Goal: Task Accomplishment & Management: Complete application form

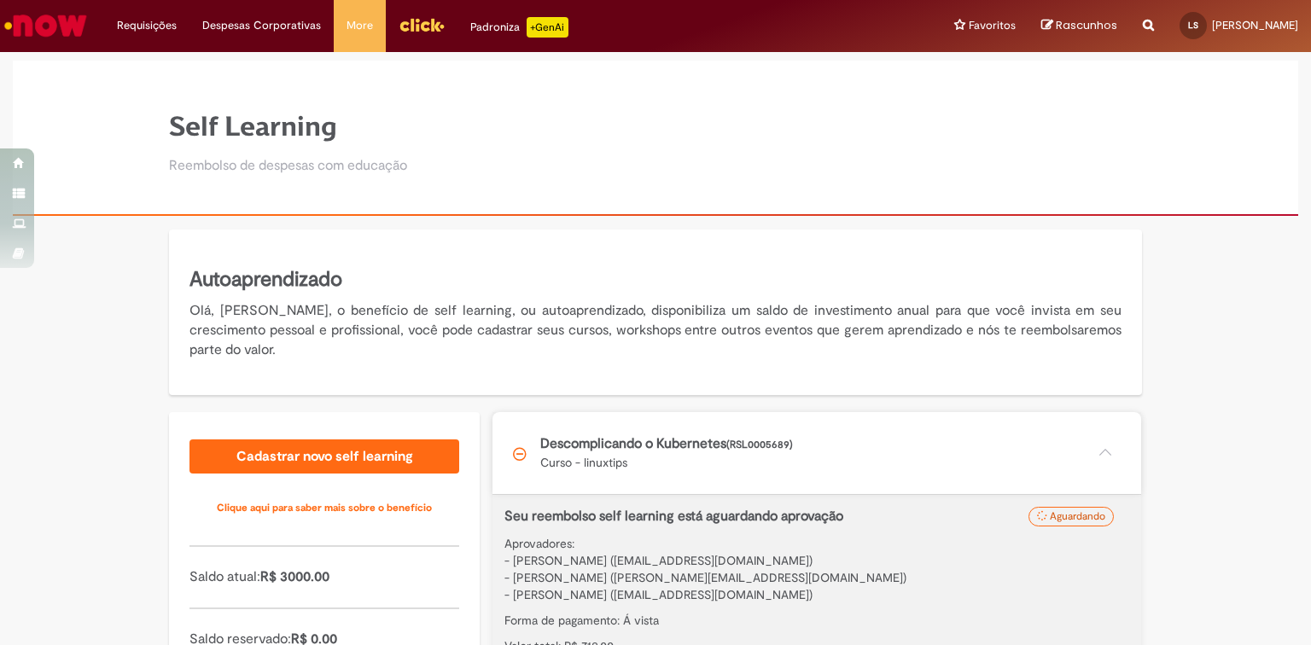
scroll to position [170, 0]
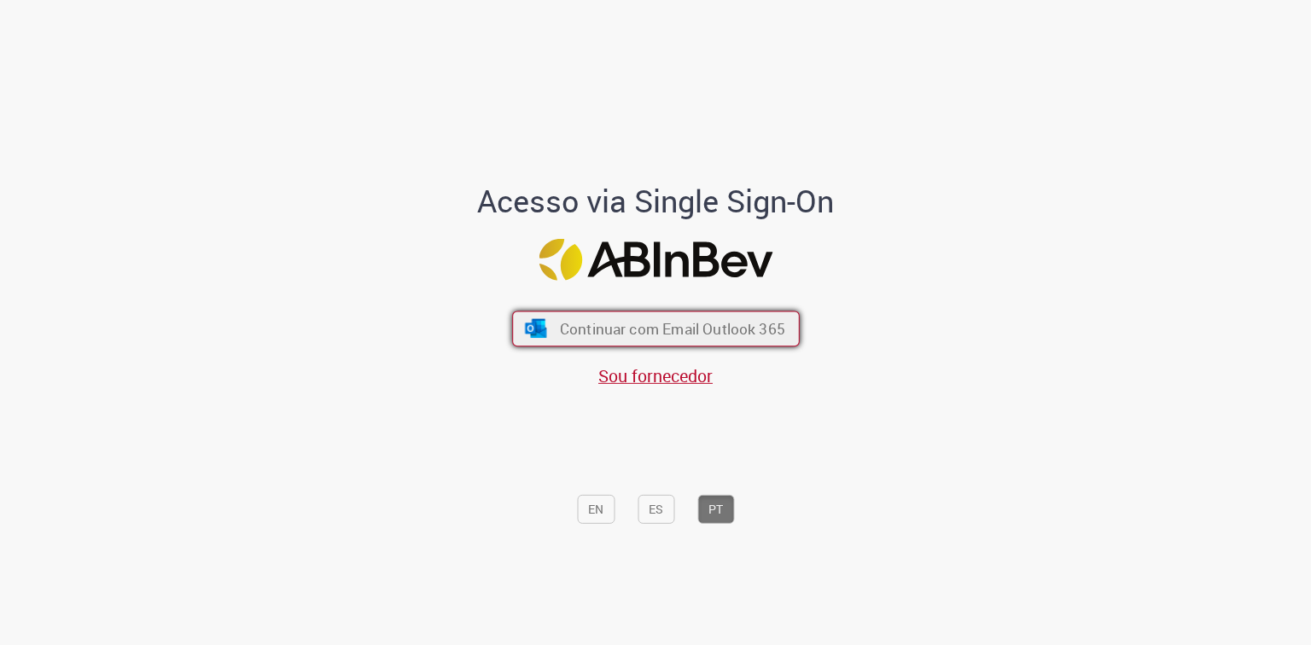
click at [689, 324] on span "Continuar com Email Outlook 365" at bounding box center [671, 329] width 225 height 20
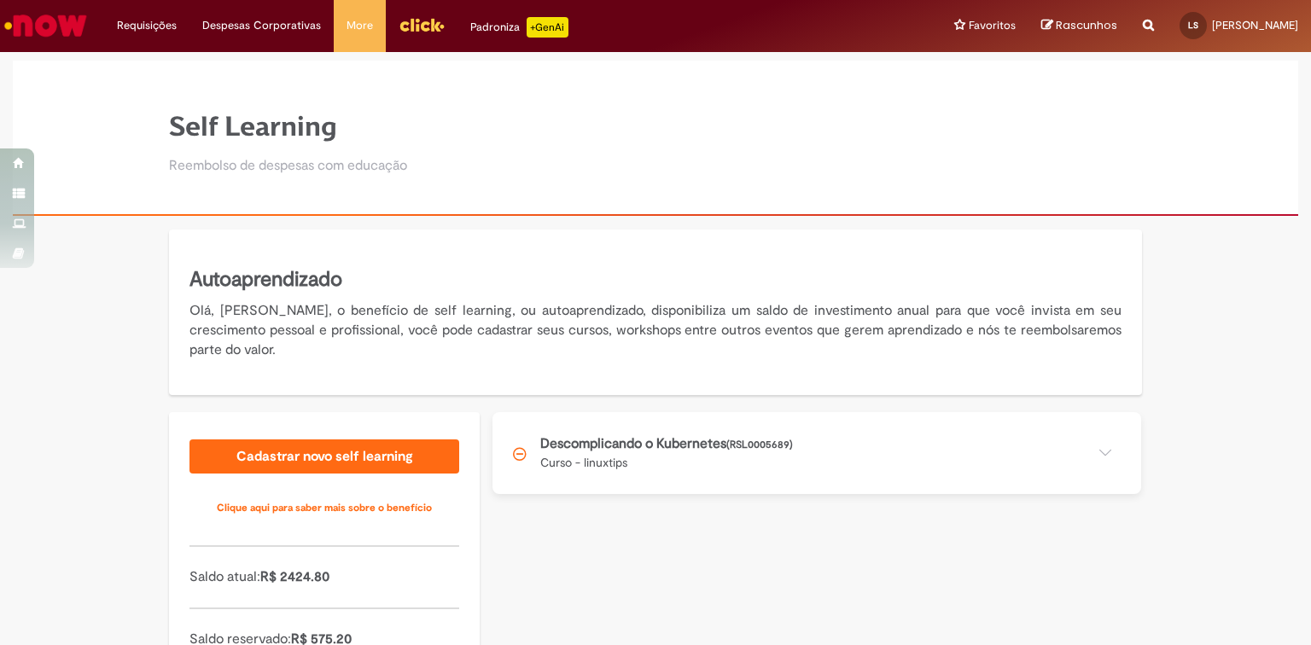
click at [1093, 458] on button at bounding box center [817, 453] width 649 height 82
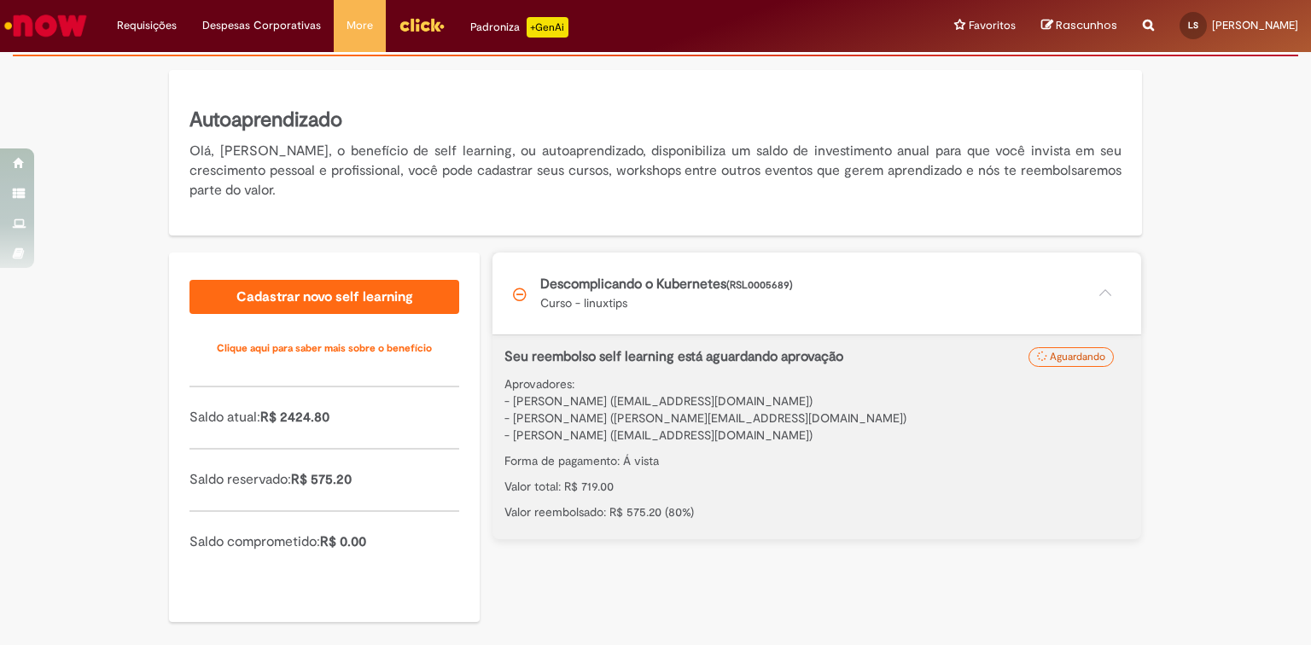
scroll to position [170, 0]
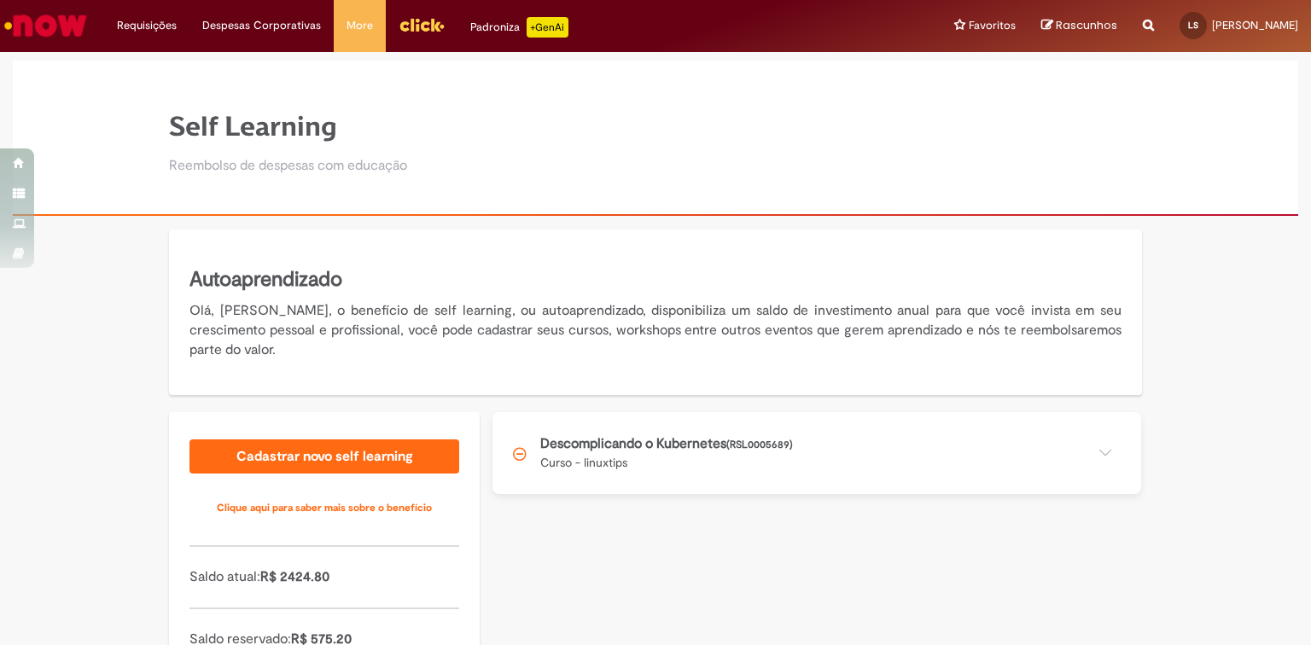
click at [957, 440] on button at bounding box center [817, 453] width 649 height 82
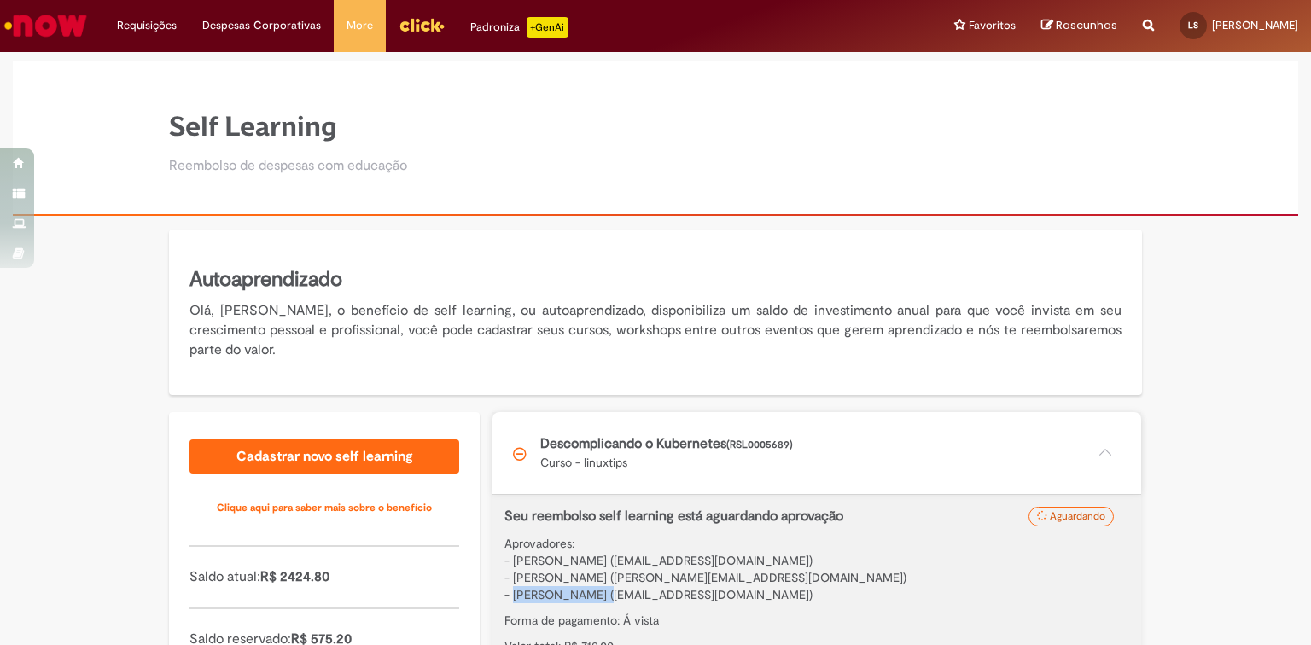
drag, startPoint x: 506, startPoint y: 596, endPoint x: 585, endPoint y: 598, distance: 78.6
click at [585, 598] on spam "- Tairine Maurina (Tairine.Maurina-ext@ab-Inbev.com)" at bounding box center [658, 594] width 308 height 15
copy spam "Tairine Maurina"
drag, startPoint x: 506, startPoint y: 580, endPoint x: 669, endPoint y: 574, distance: 163.1
click at [669, 574] on spam "- Juliana Lopes Da Silva Fragoso (juliana.fragoso@ambevtech.com.br)" at bounding box center [705, 577] width 402 height 15
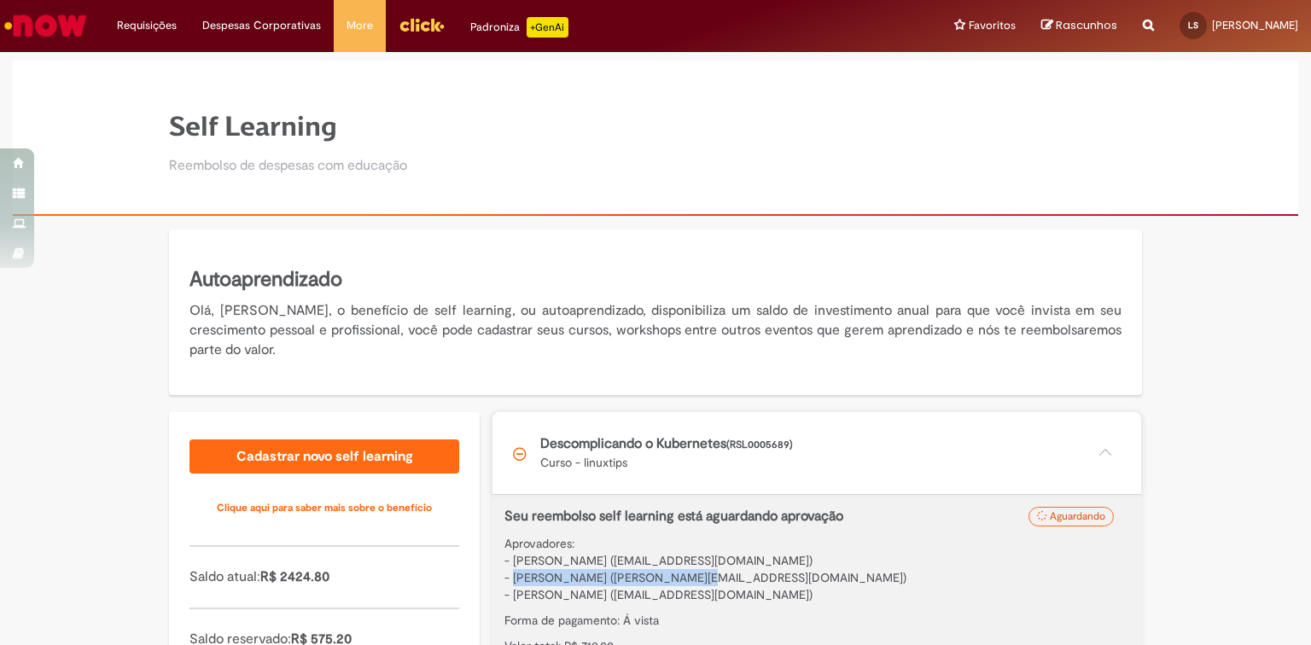
copy spam "Juliana Lopes Da Silva Fragoso"
drag, startPoint x: 504, startPoint y: 560, endPoint x: 666, endPoint y: 561, distance: 161.3
click at [666, 561] on spam "- Leticia Boaventura de Oliveira (leticia.boaventura@ambevtech.com.br)" at bounding box center [658, 560] width 308 height 15
copy spam "Leticia Boaventura de Oliveira"
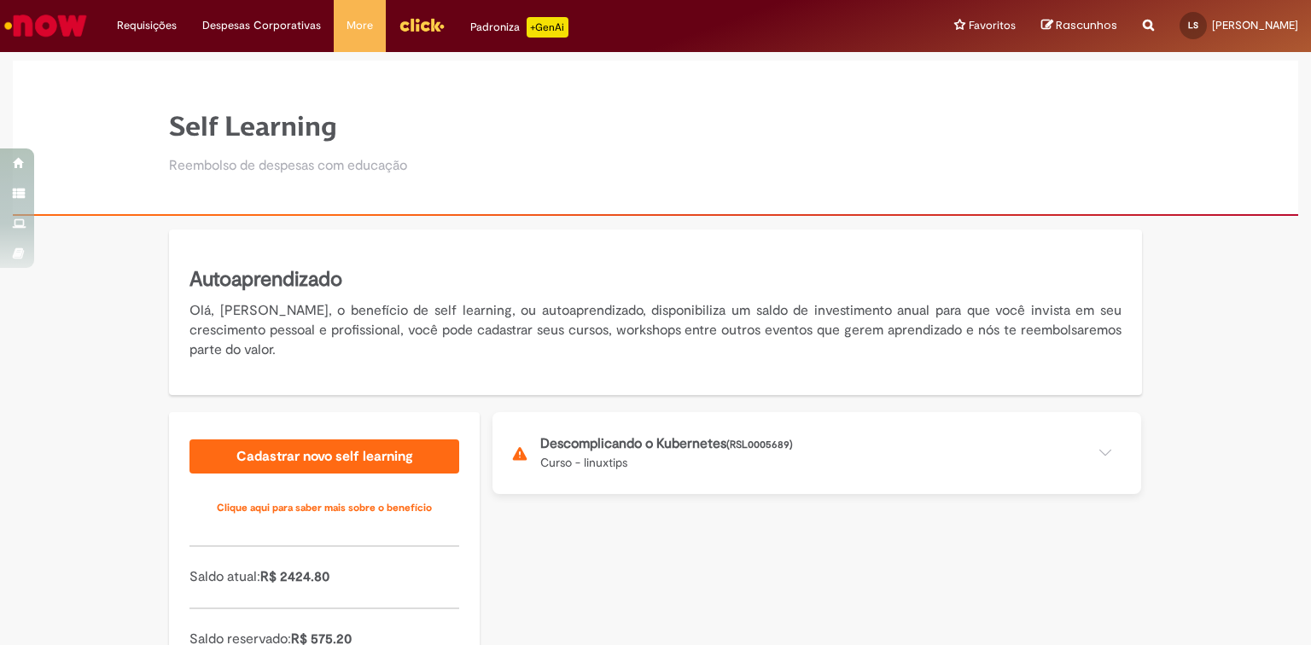
click at [1013, 447] on button at bounding box center [817, 453] width 649 height 82
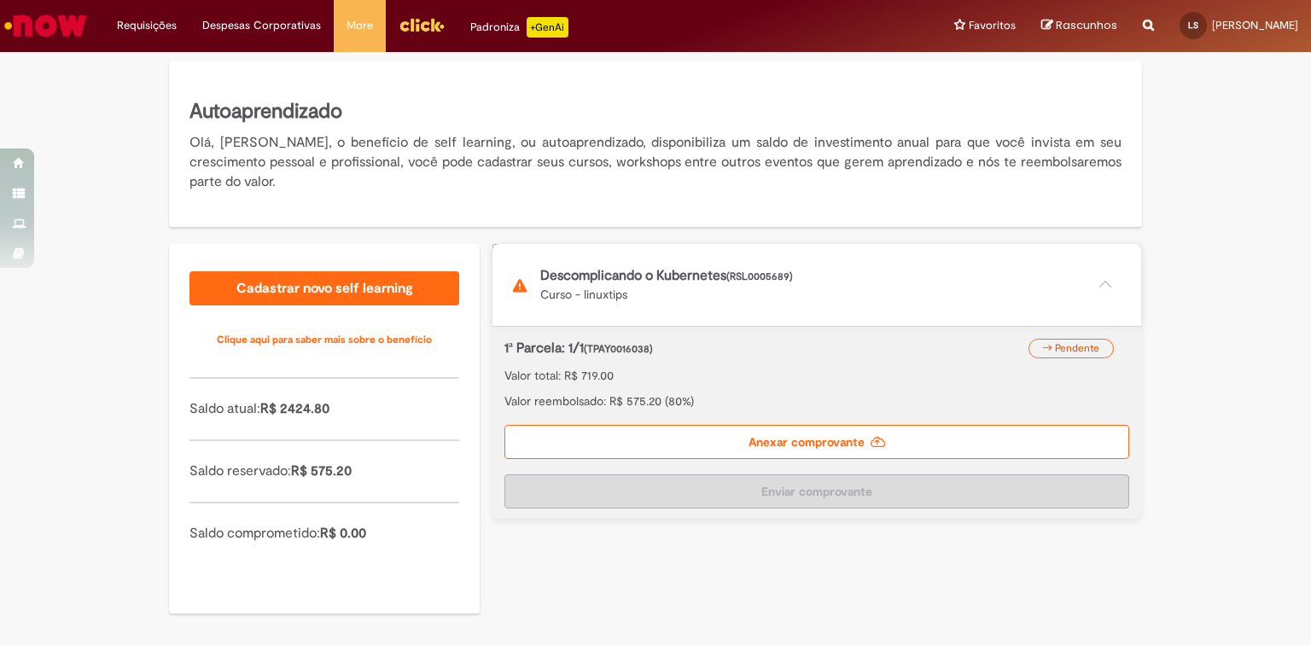
scroll to position [170, 0]
click at [850, 441] on label "Anexar comprovante" at bounding box center [816, 440] width 625 height 34
click at [725, 261] on input "Anexar comprovante" at bounding box center [609, 251] width 232 height 19
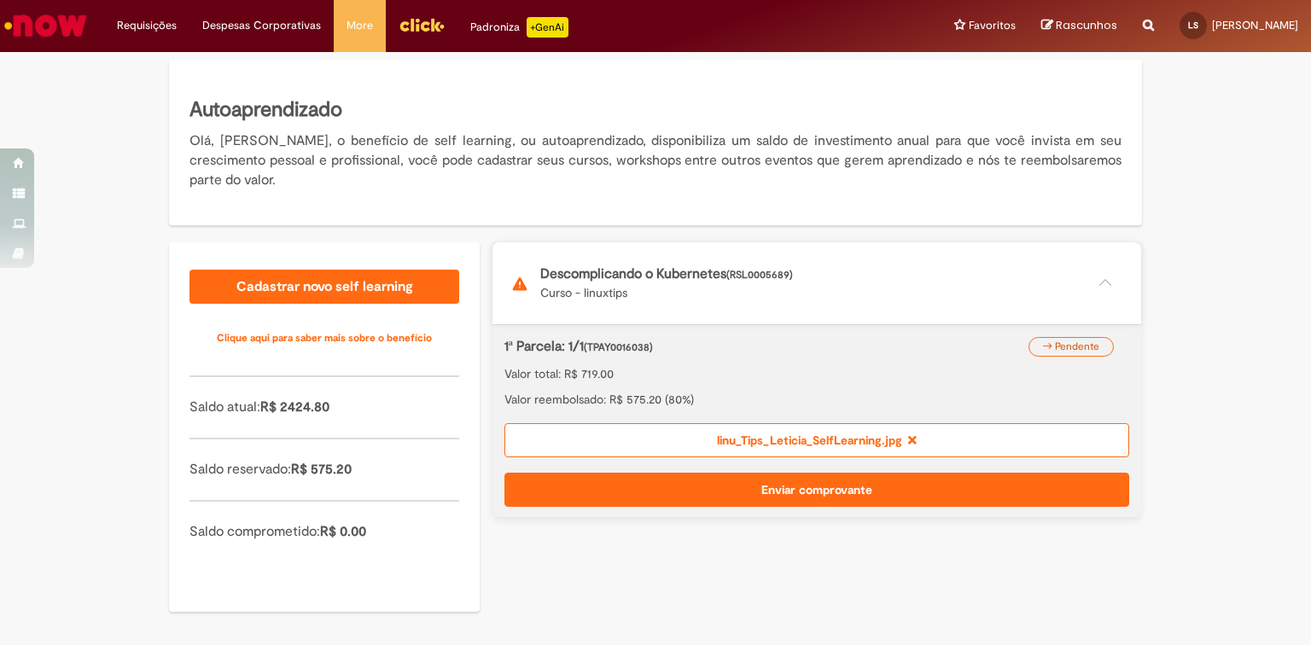
click at [847, 489] on button "Enviar comprovante" at bounding box center [816, 490] width 625 height 34
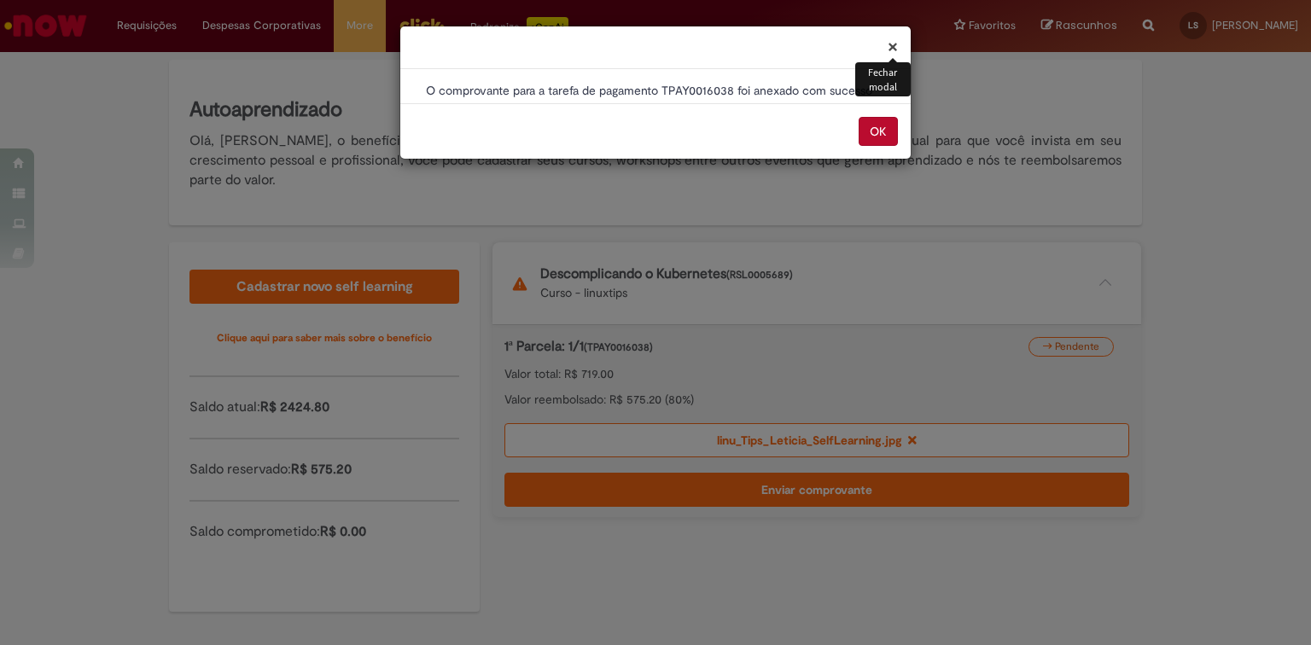
click at [880, 143] on button "OK" at bounding box center [878, 131] width 39 height 29
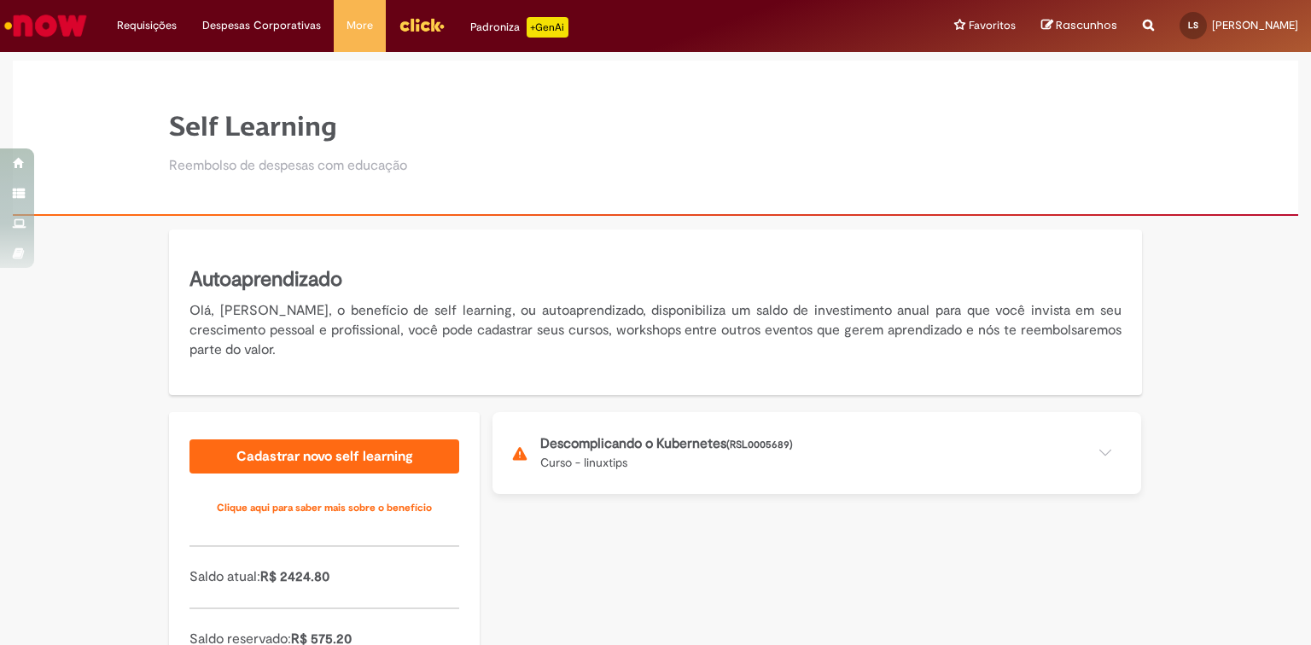
click at [628, 444] on button at bounding box center [817, 453] width 649 height 82
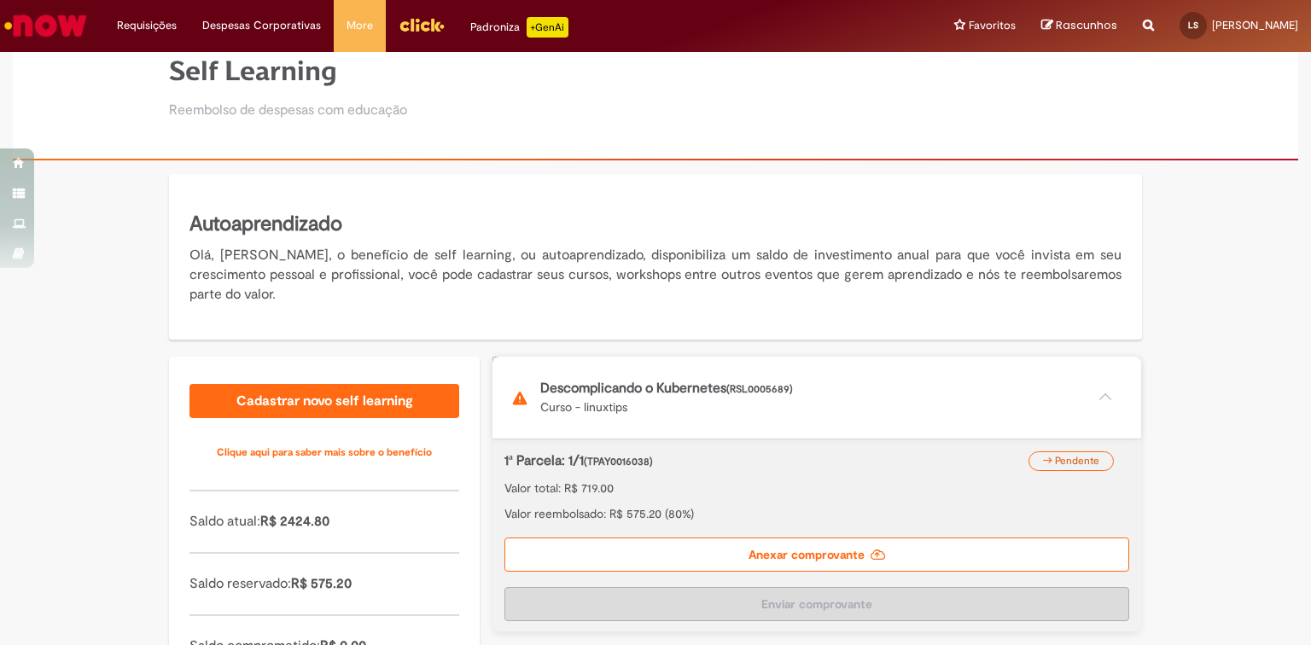
scroll to position [170, 0]
